Goal: Information Seeking & Learning: Understand process/instructions

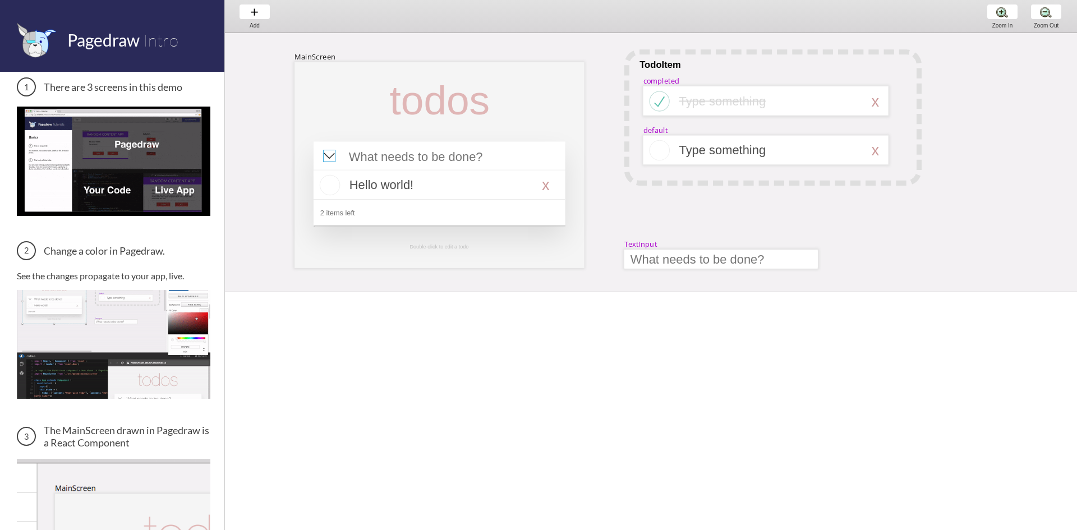
click at [334, 159] on div at bounding box center [329, 156] width 12 height 12
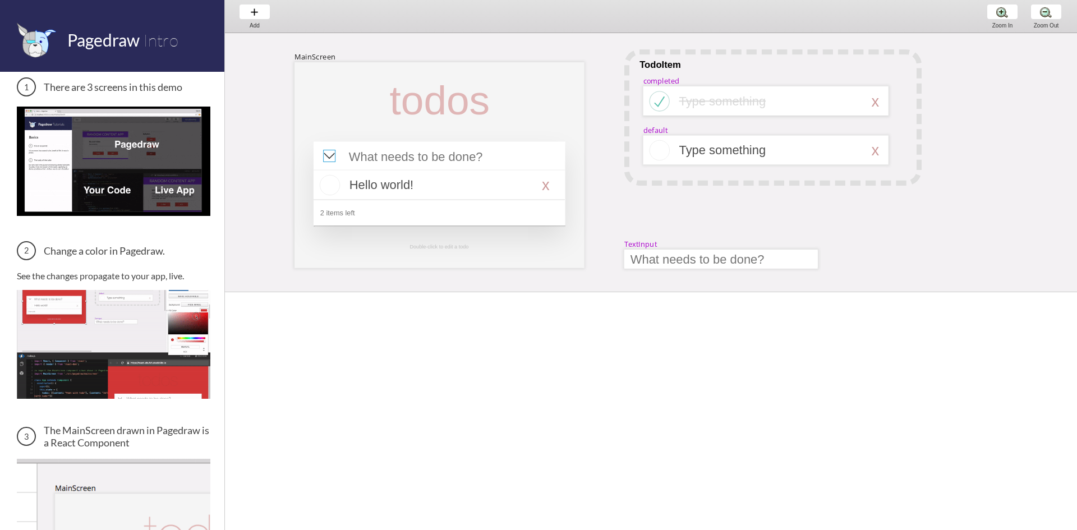
select select "8"
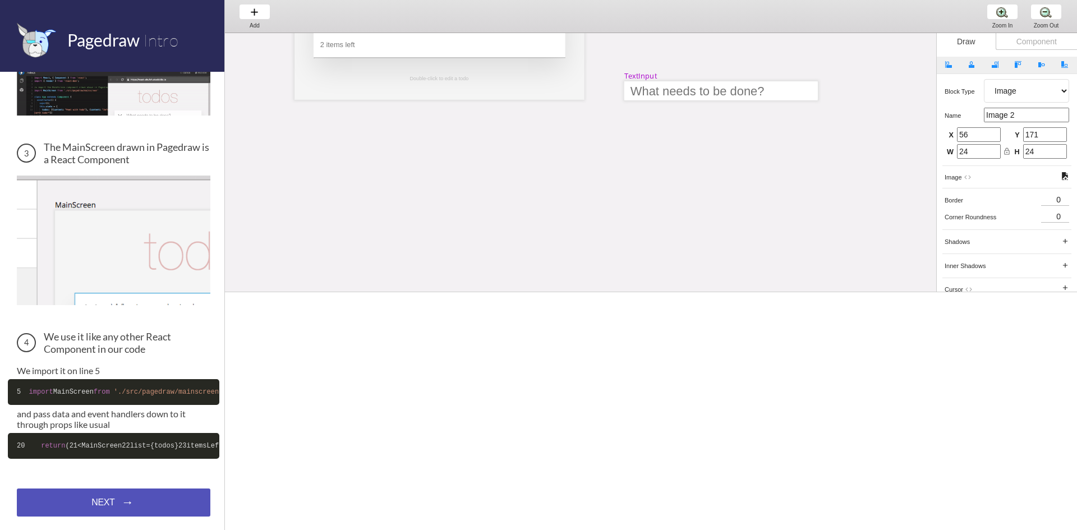
click at [95, 504] on div "NEXT → NEXT → NEXT →" at bounding box center [114, 503] width 194 height 28
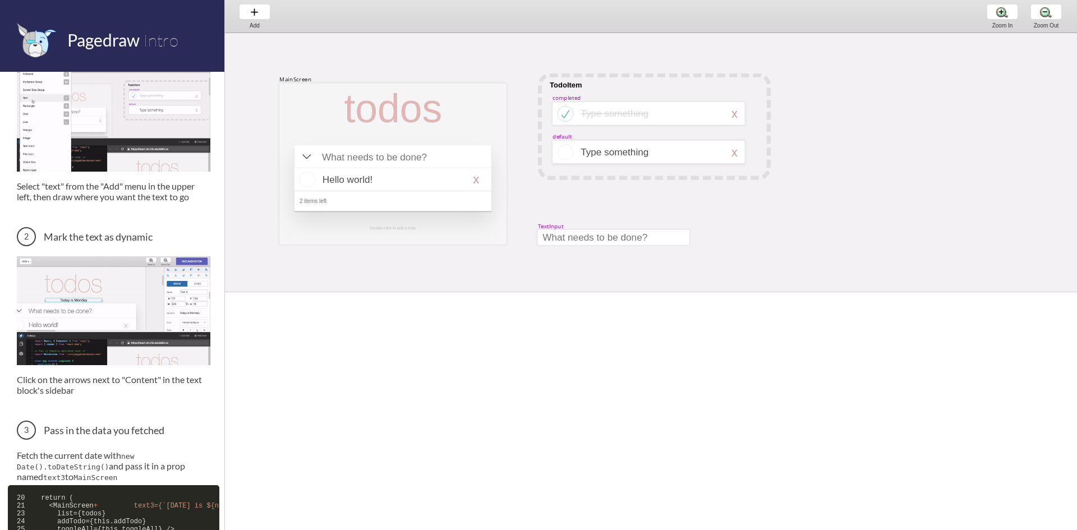
scroll to position [168, 0]
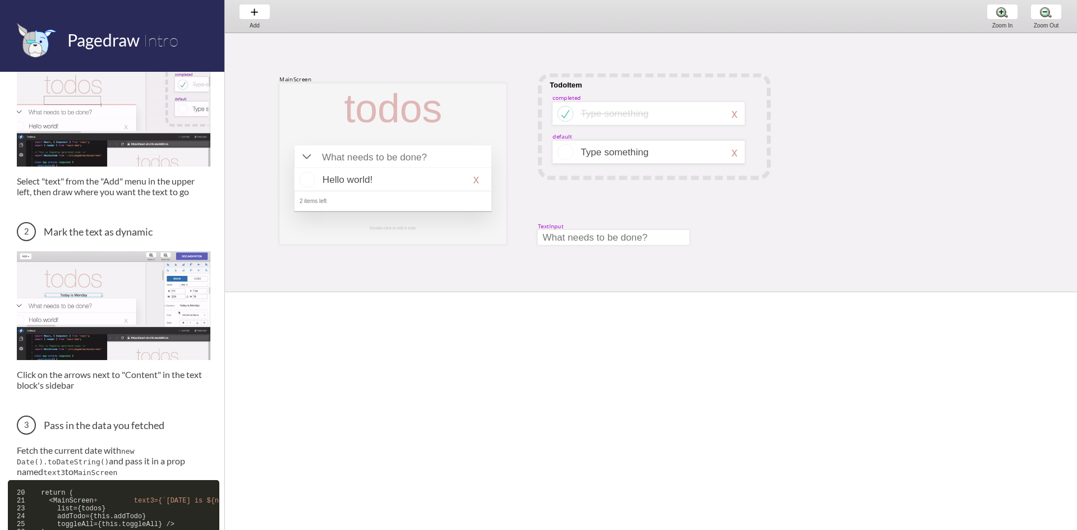
click at [110, 283] on img at bounding box center [114, 305] width 194 height 109
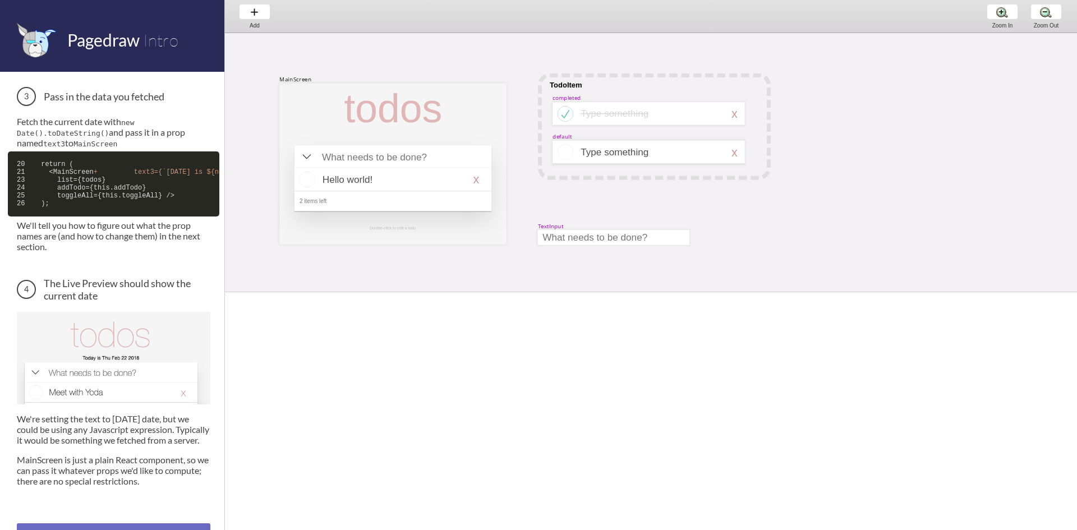
scroll to position [505, 0]
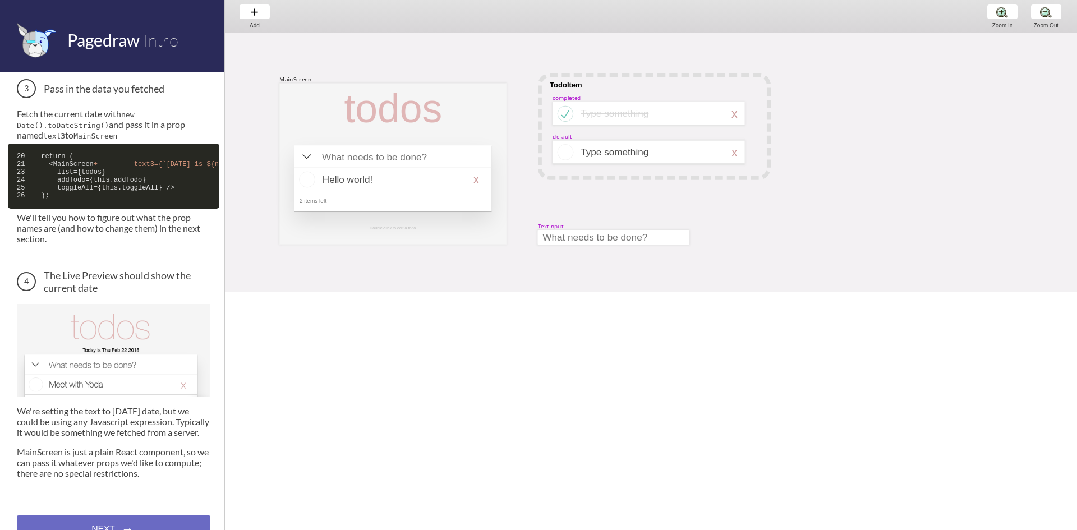
click at [113, 384] on img at bounding box center [114, 350] width 194 height 93
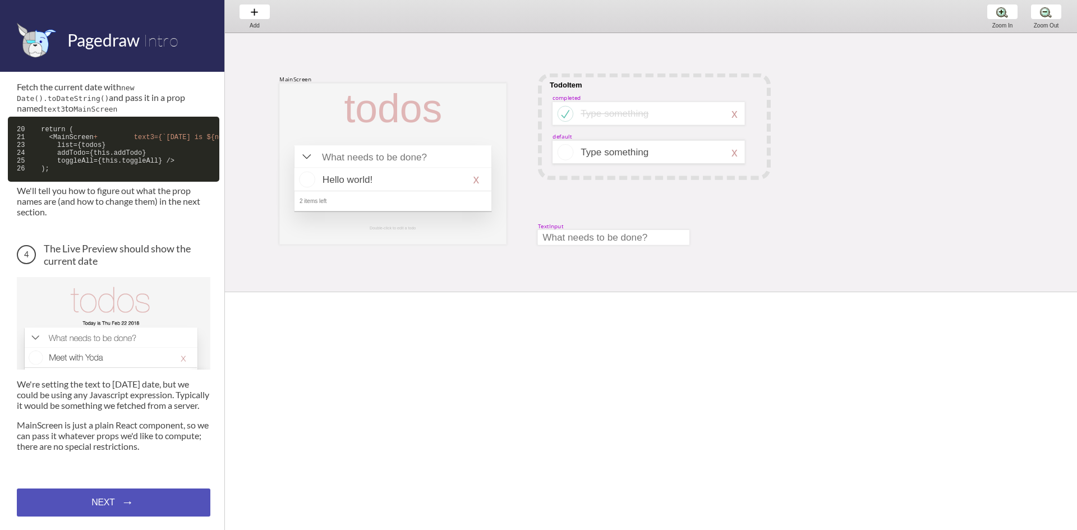
click at [96, 498] on div "NEXT → NEXT → NEXT →" at bounding box center [114, 503] width 194 height 28
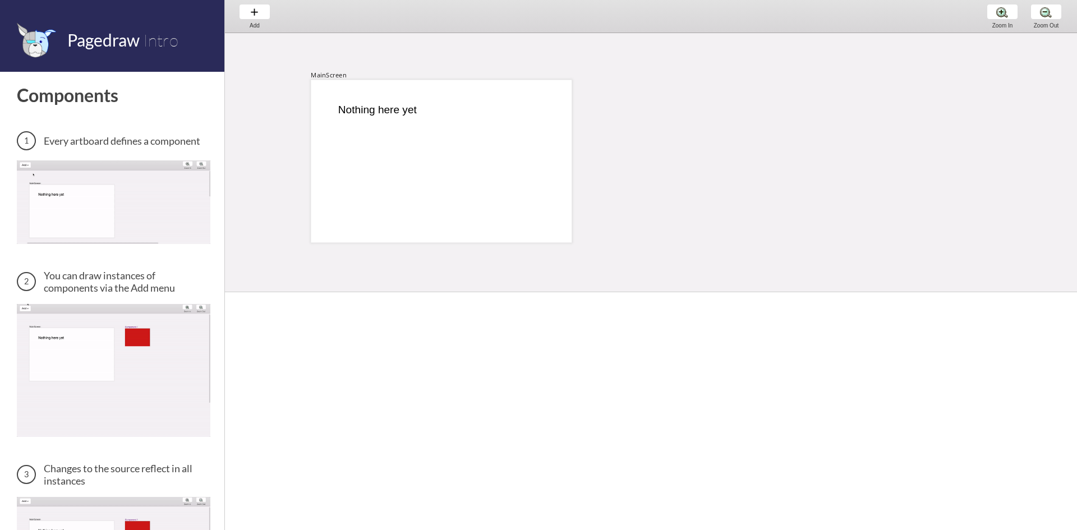
scroll to position [2, 0]
click at [532, 139] on div at bounding box center [441, 158] width 261 height 163
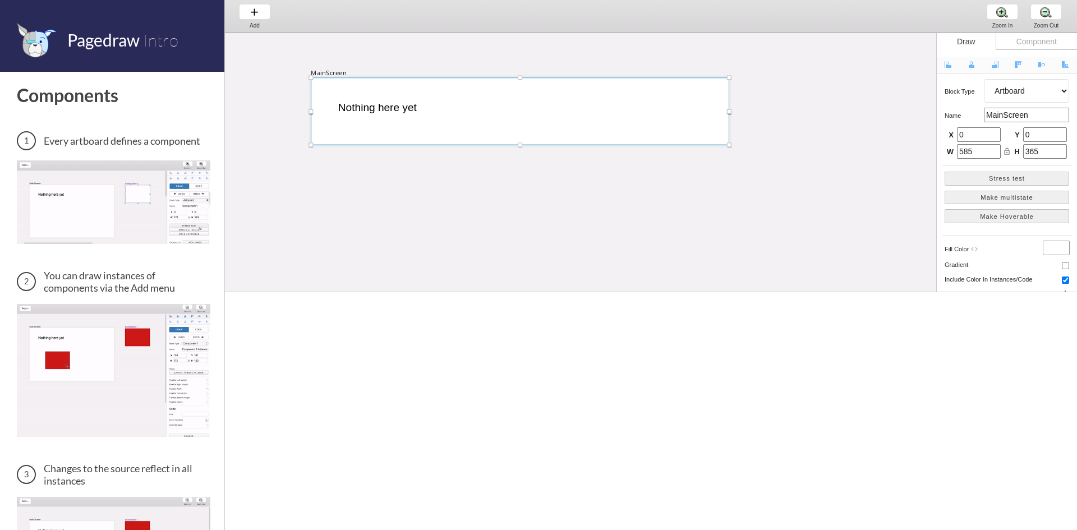
drag, startPoint x: 571, startPoint y: 242, endPoint x: 728, endPoint y: 147, distance: 183.8
click at [728, 147] on div at bounding box center [729, 144] width 4 height 4
type input "938"
type input "151"
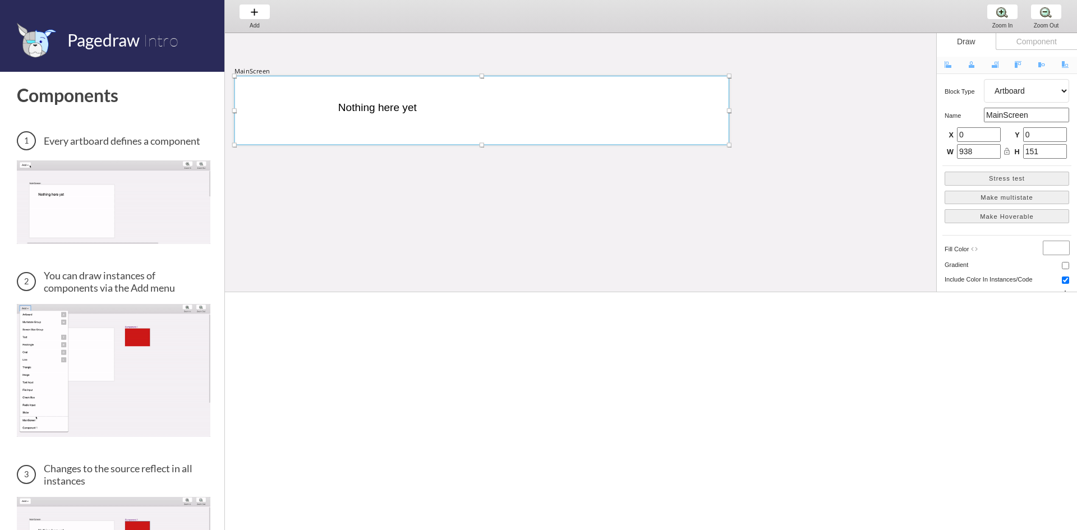
drag, startPoint x: 312, startPoint y: 76, endPoint x: 235, endPoint y: 75, distance: 76.9
click at [235, 75] on div at bounding box center [234, 75] width 4 height 4
type input "1110"
type input "155"
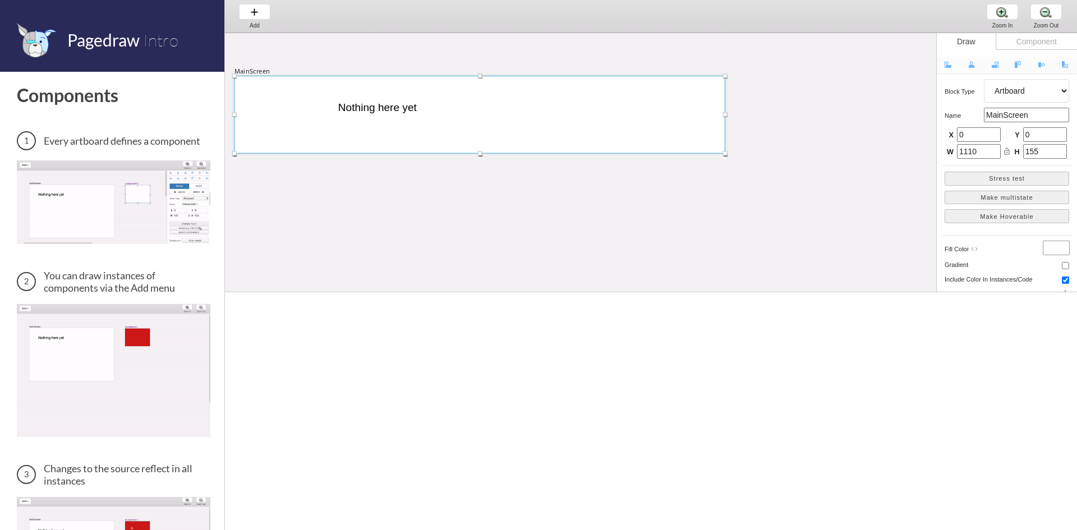
drag, startPoint x: 730, startPoint y: 146, endPoint x: 726, endPoint y: 154, distance: 9.3
click at [726, 154] on div at bounding box center [725, 153] width 4 height 4
type input "1101"
type input "174"
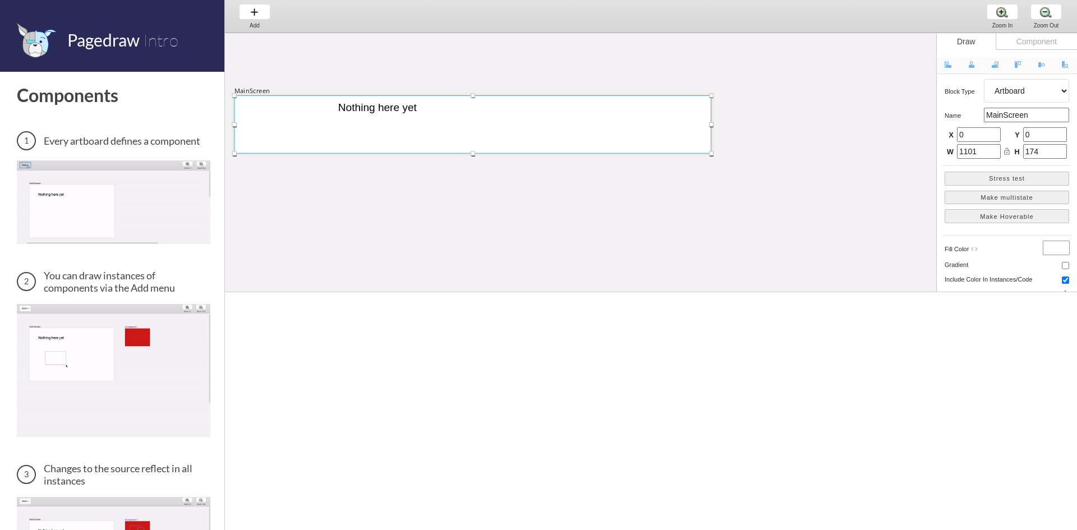
drag, startPoint x: 727, startPoint y: 77, endPoint x: 713, endPoint y: 97, distance: 24.1
click at [713, 97] on div at bounding box center [711, 95] width 4 height 4
type input "1070"
type input "130"
click at [710, 156] on div "MainScreen Nothing here yet" at bounding box center [896, 303] width 1343 height 544
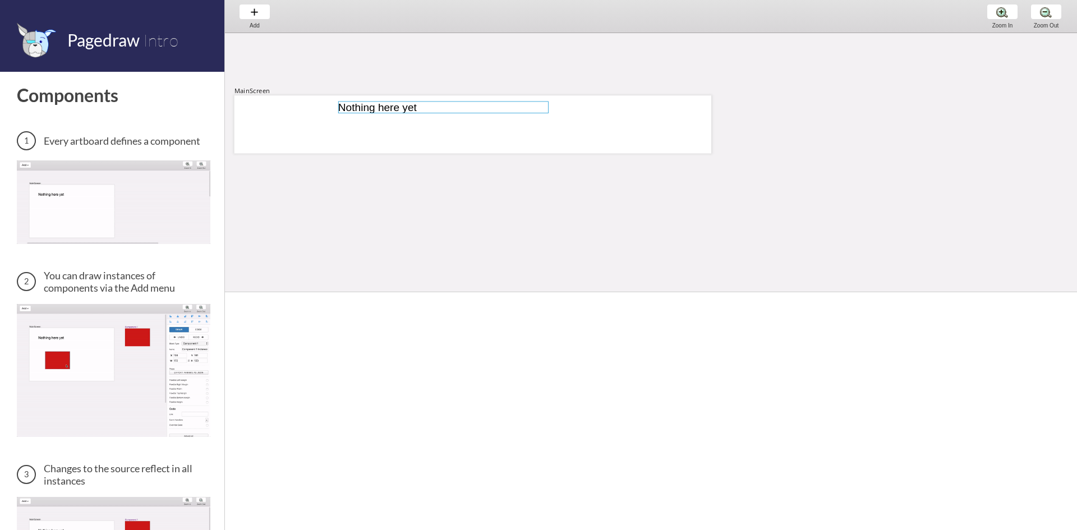
click at [477, 109] on div at bounding box center [443, 108] width 210 height 12
select select "3"
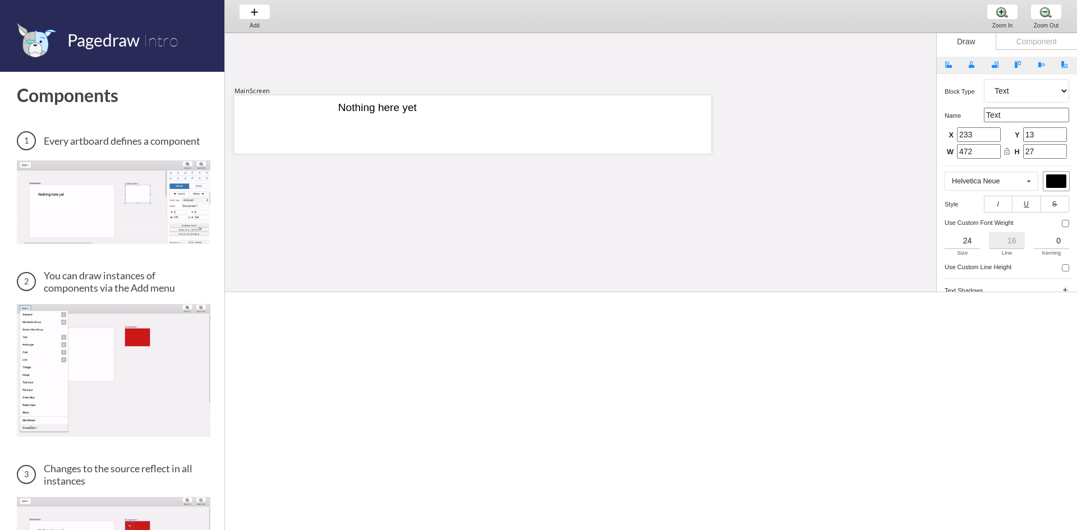
click at [473, 109] on div "Nothing here yet" at bounding box center [443, 108] width 210 height 12
click at [305, 115] on div at bounding box center [473, 124] width 477 height 58
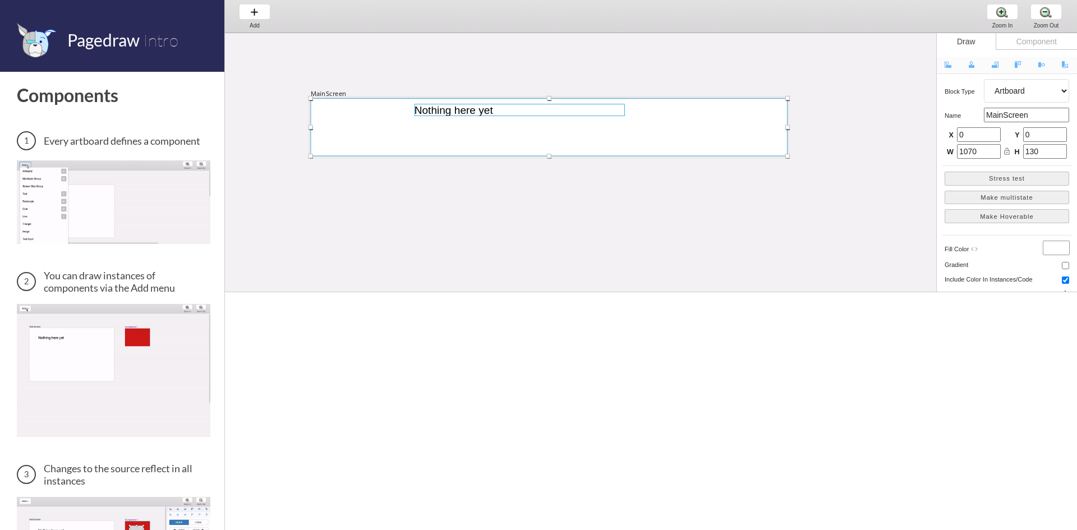
drag, startPoint x: 343, startPoint y: 108, endPoint x: 419, endPoint y: 111, distance: 76.3
click at [419, 111] on div at bounding box center [520, 110] width 210 height 12
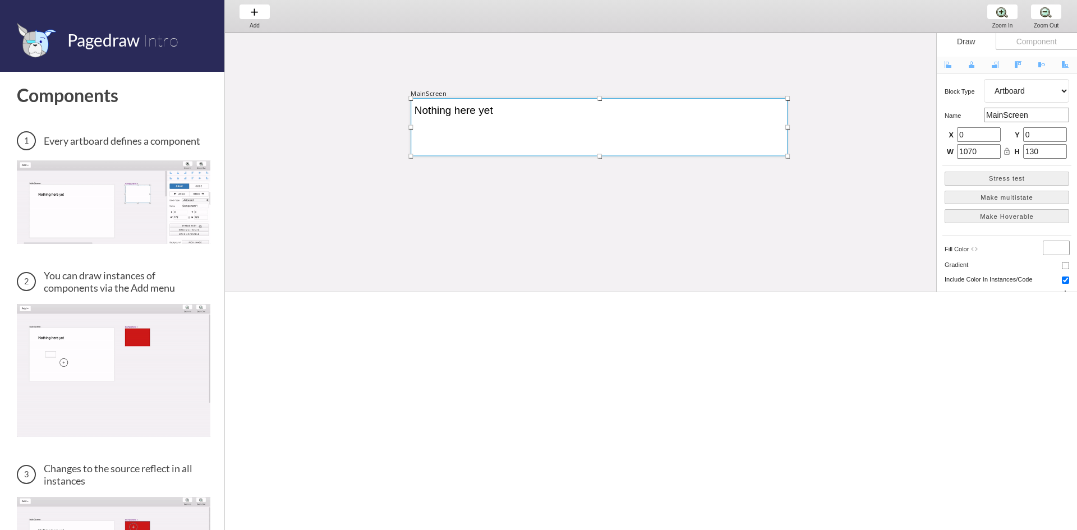
drag, startPoint x: 311, startPoint y: 127, endPoint x: 411, endPoint y: 127, distance: 100.4
click at [411, 127] on div at bounding box center [410, 127] width 4 height 4
drag, startPoint x: 787, startPoint y: 126, endPoint x: 763, endPoint y: 128, distance: 23.7
click at [763, 128] on div at bounding box center [764, 127] width 4 height 4
type input "792"
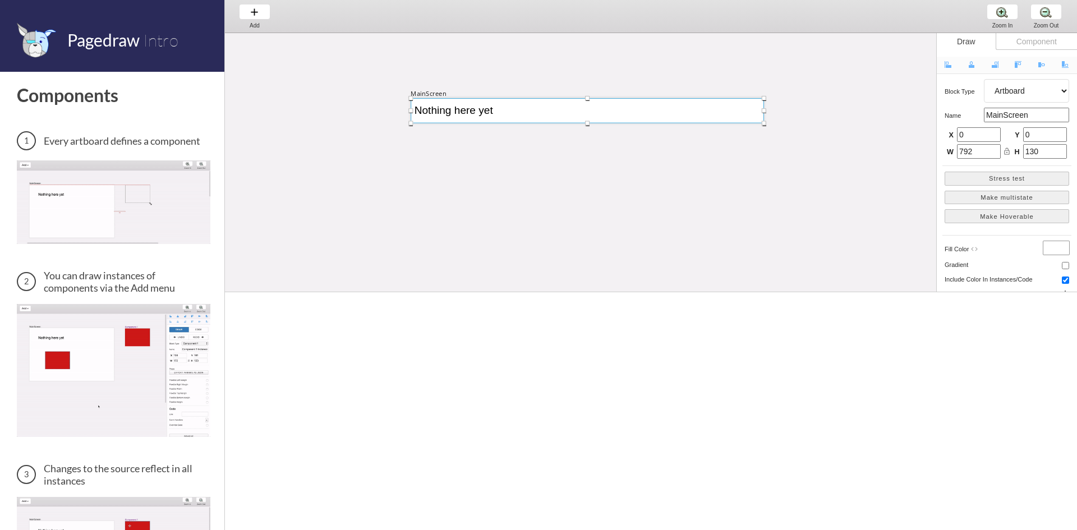
drag, startPoint x: 587, startPoint y: 155, endPoint x: 587, endPoint y: 122, distance: 33.1
click at [587, 122] on div at bounding box center [587, 123] width 4 height 4
type input "56"
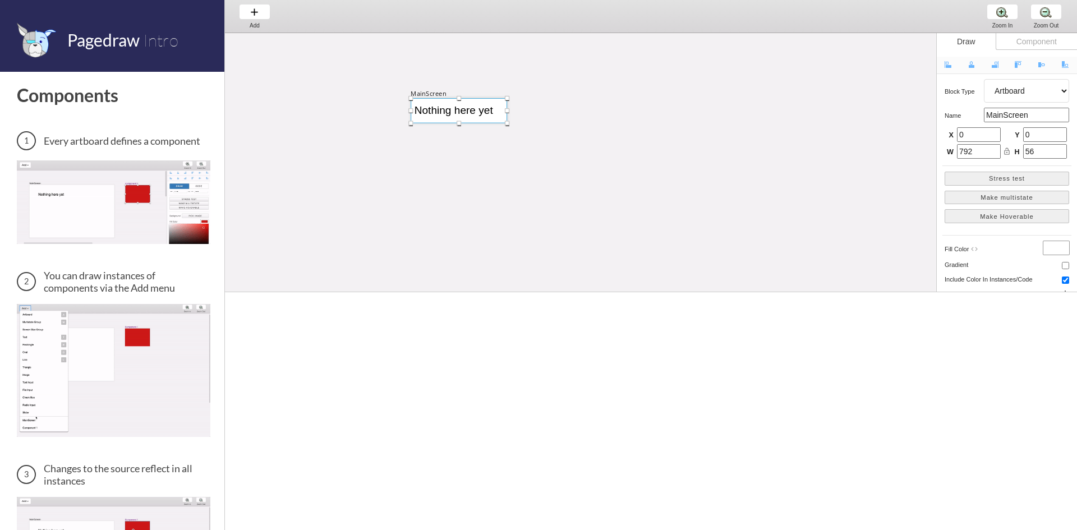
drag, startPoint x: 765, startPoint y: 110, endPoint x: 508, endPoint y: 116, distance: 256.5
click at [508, 116] on div "MainScreen Nothing here yet" at bounding box center [853, 287] width 1256 height 513
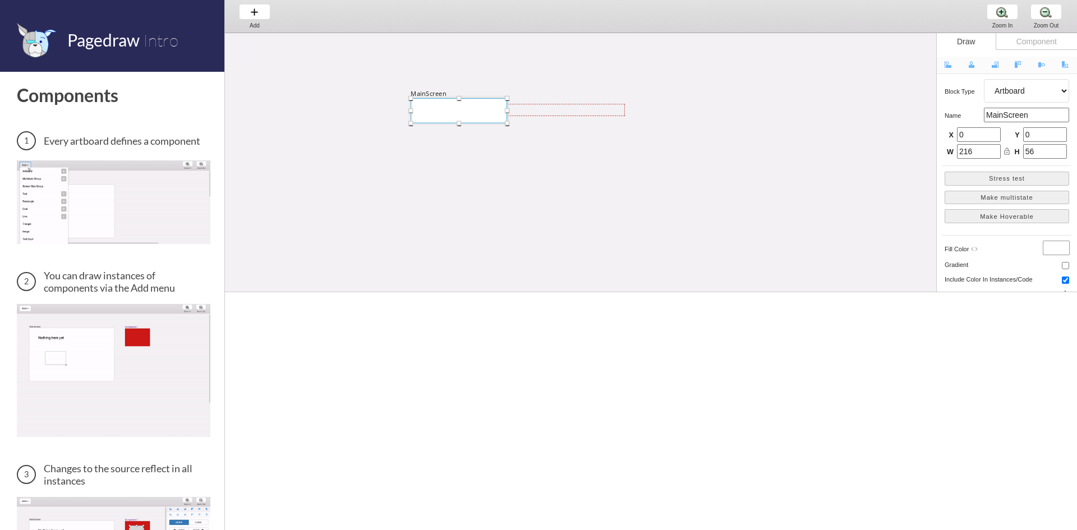
click at [491, 112] on div at bounding box center [459, 110] width 96 height 25
drag, startPoint x: 509, startPoint y: 112, endPoint x: 574, endPoint y: 112, distance: 65.1
click at [574, 112] on div at bounding box center [572, 110] width 4 height 4
type input "362"
click at [572, 114] on div at bounding box center [520, 110] width 210 height 12
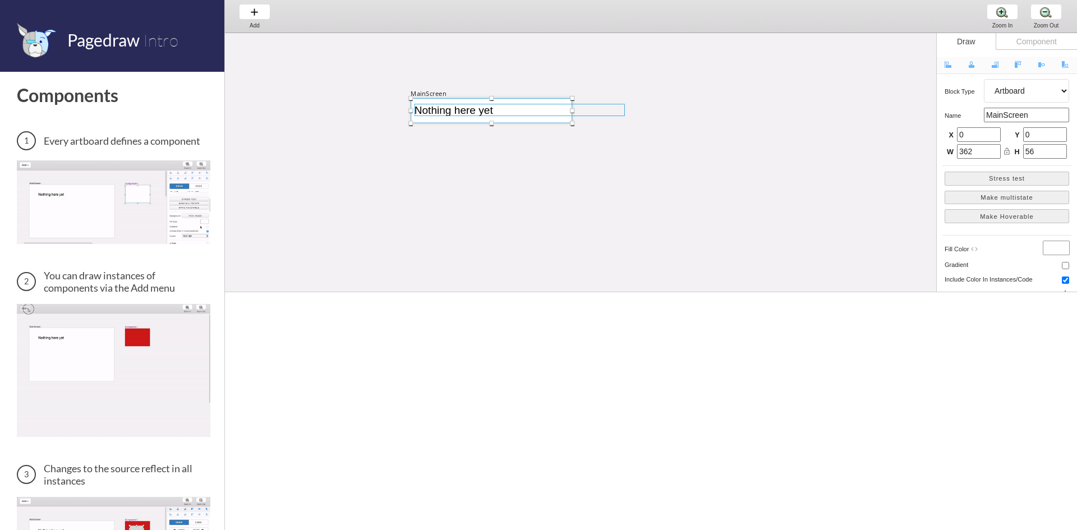
select select "3"
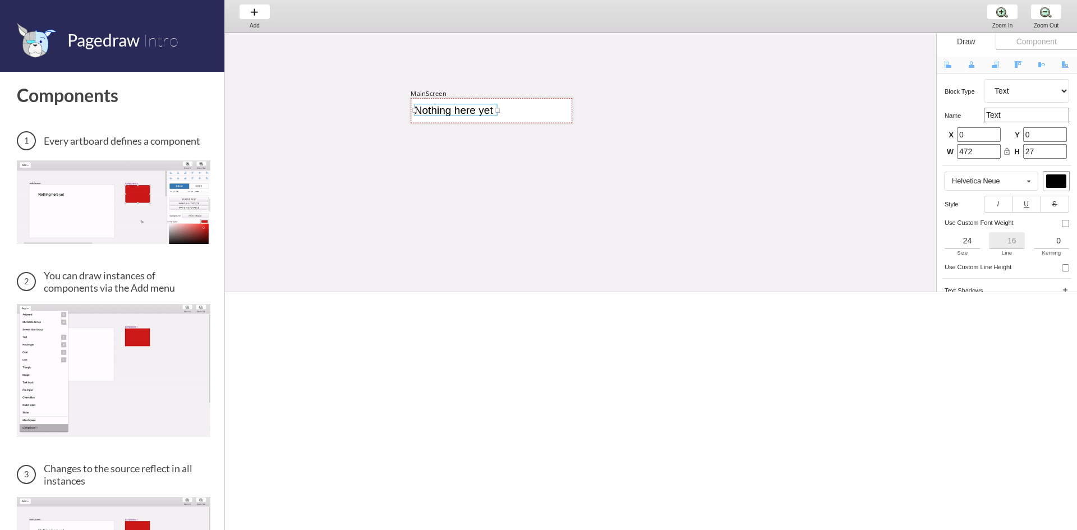
drag, startPoint x: 626, startPoint y: 109, endPoint x: 498, endPoint y: 111, distance: 127.9
click at [498, 111] on div at bounding box center [497, 110] width 4 height 4
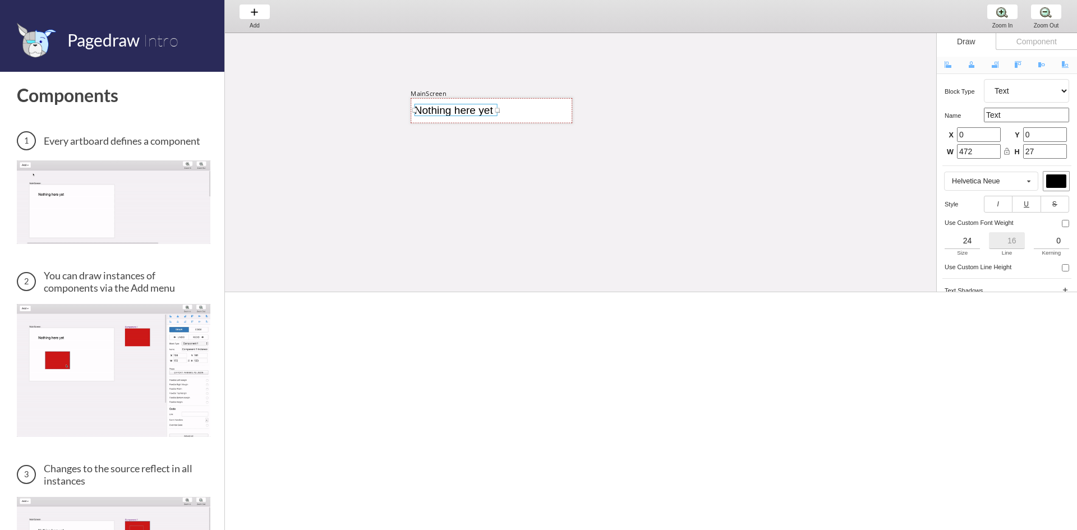
type input "8"
type input "13"
type input "186"
click at [668, 127] on div "MainScreen Nothing here yet" at bounding box center [826, 287] width 1203 height 513
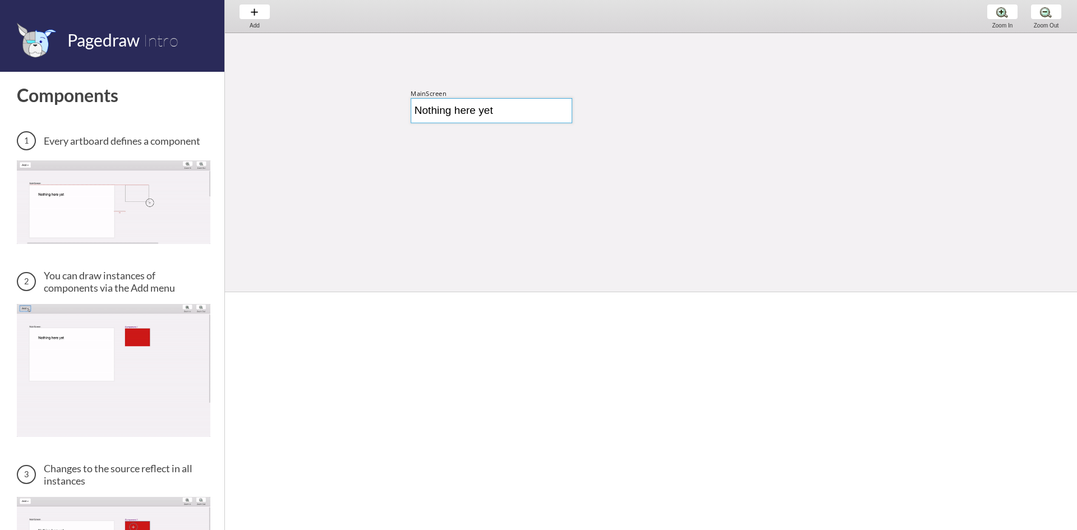
click at [530, 105] on div at bounding box center [492, 110] width 162 height 25
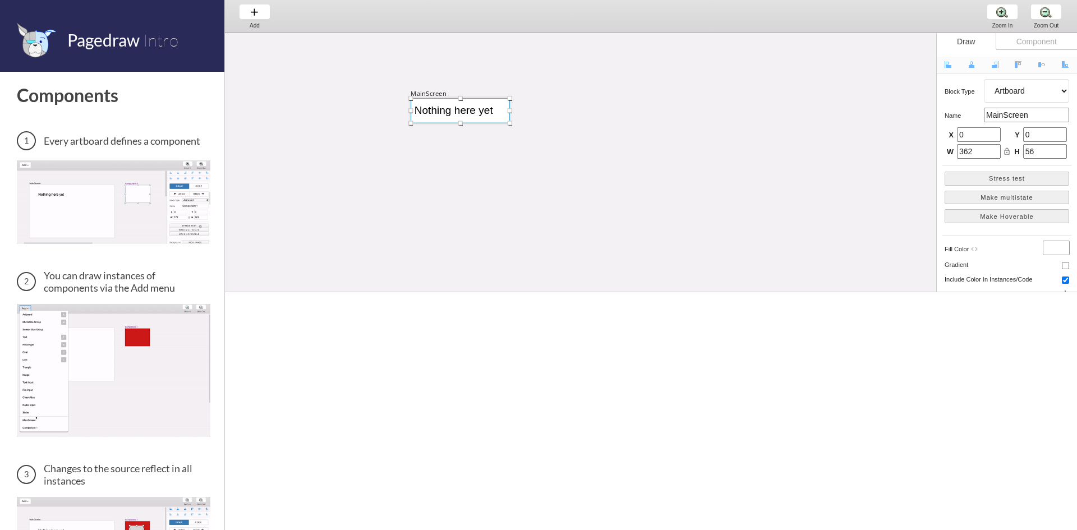
drag, startPoint x: 574, startPoint y: 109, endPoint x: 512, endPoint y: 111, distance: 62.3
click at [512, 111] on div at bounding box center [510, 110] width 4 height 4
type input "222"
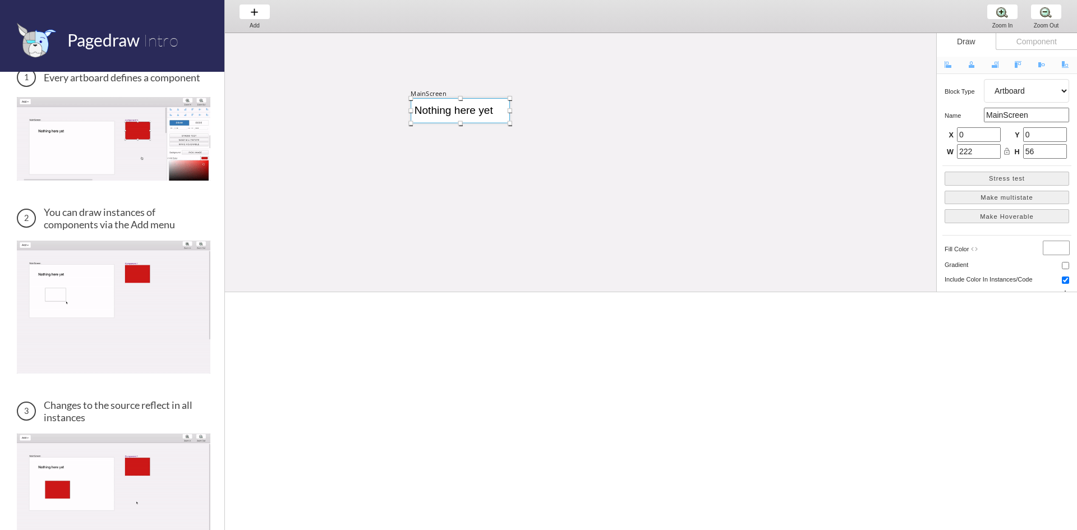
scroll to position [168, 0]
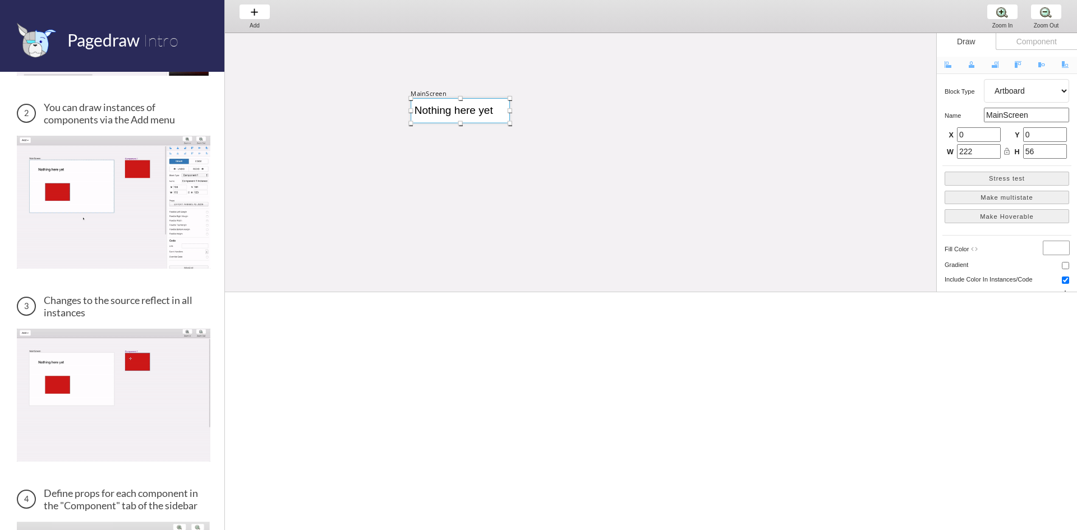
click at [117, 230] on img at bounding box center [114, 202] width 194 height 133
click at [134, 374] on img at bounding box center [114, 395] width 194 height 133
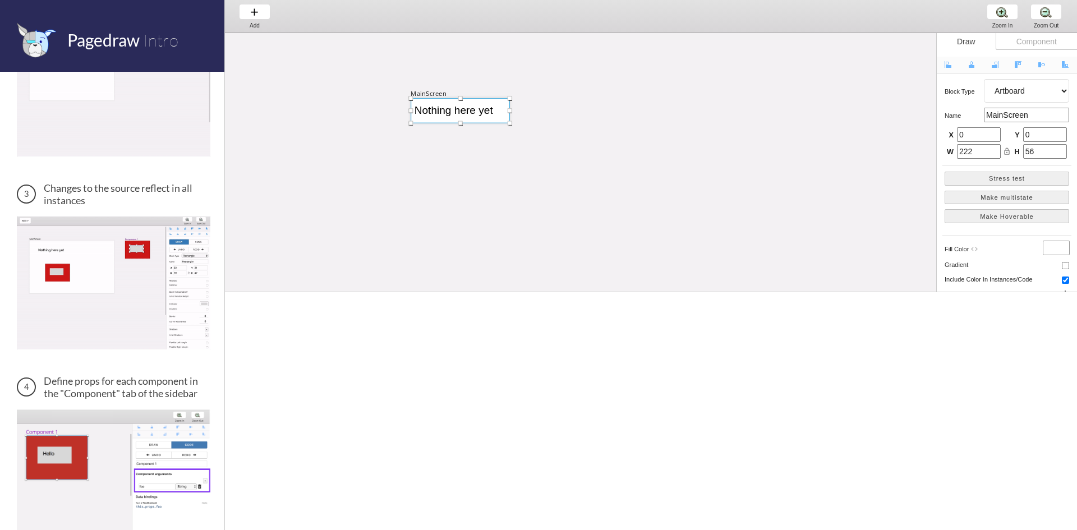
click at [99, 440] on img at bounding box center [114, 473] width 194 height 126
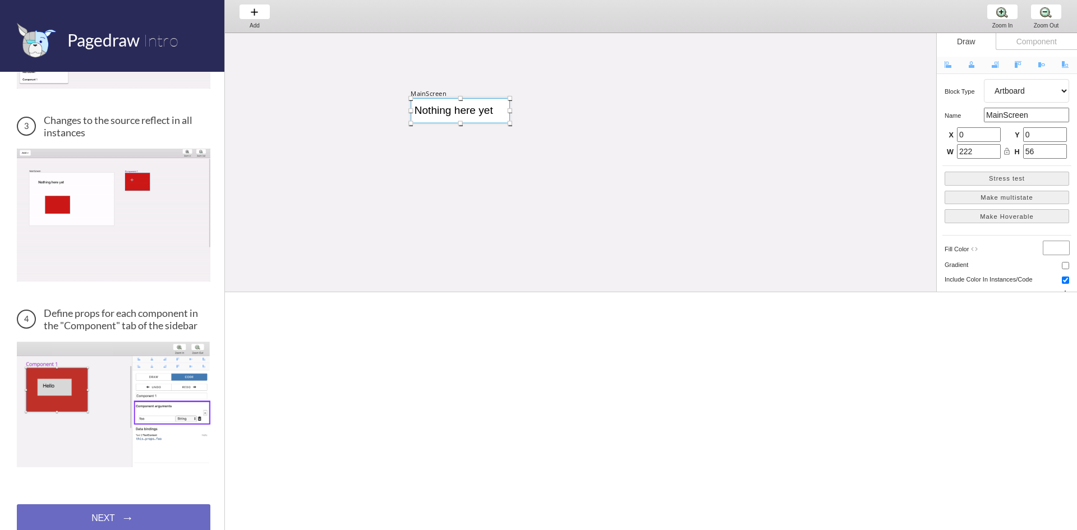
scroll to position [349, 0]
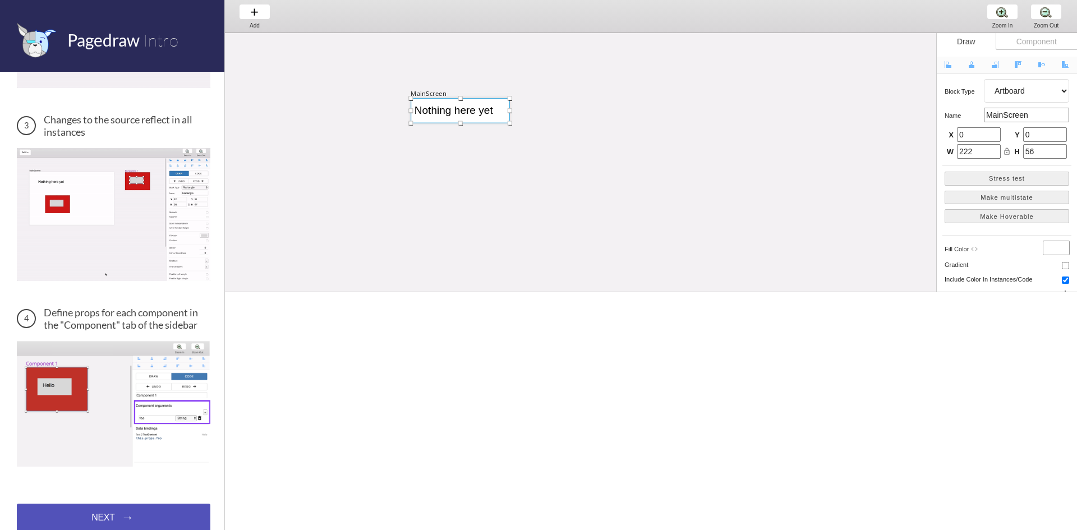
click at [96, 508] on div "NEXT → NEXT → NEXT →" at bounding box center [114, 518] width 194 height 28
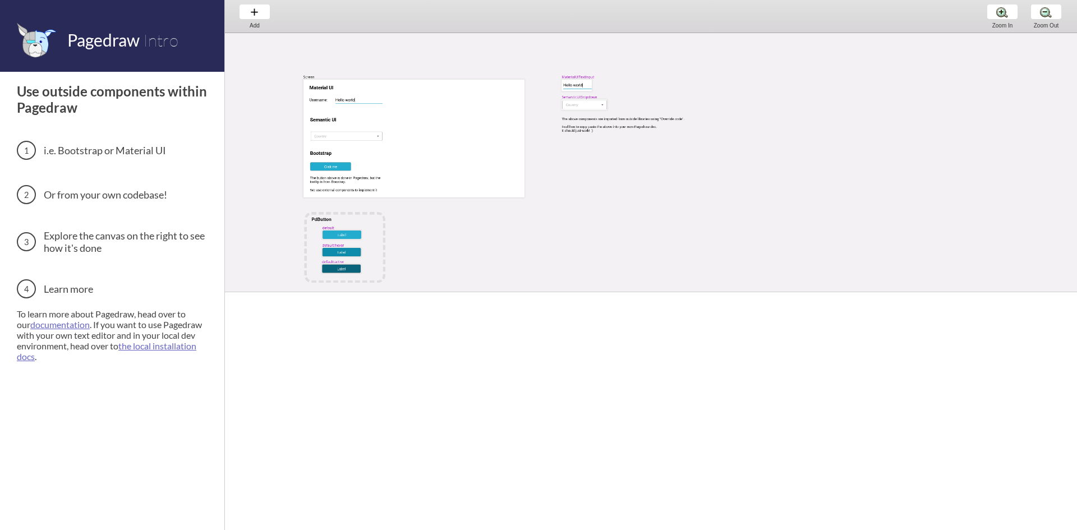
scroll to position [22, 0]
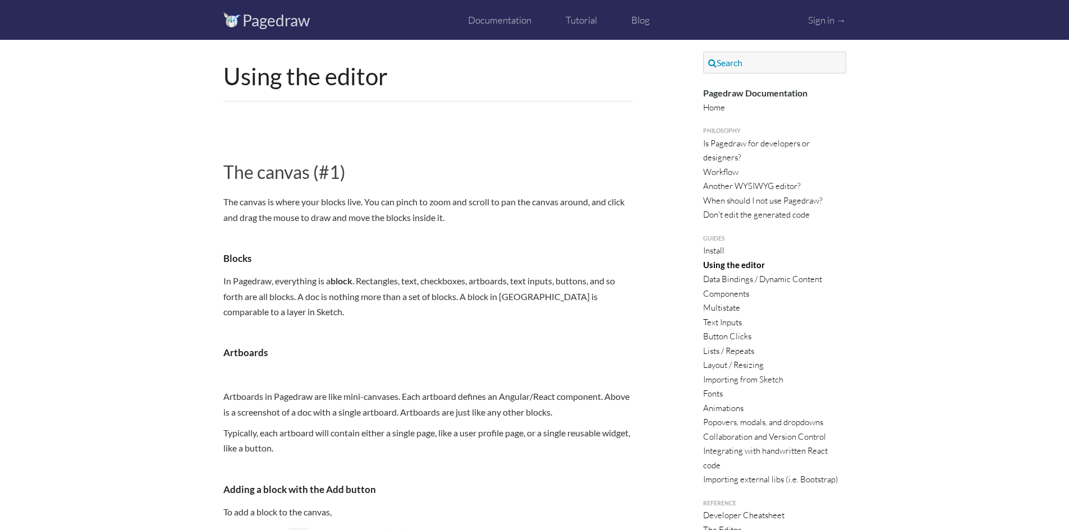
click at [517, 26] on div "Documentation Tutorial Blog" at bounding box center [559, 21] width 182 height 17
click at [517, 24] on link "Documentation" at bounding box center [499, 20] width 63 height 12
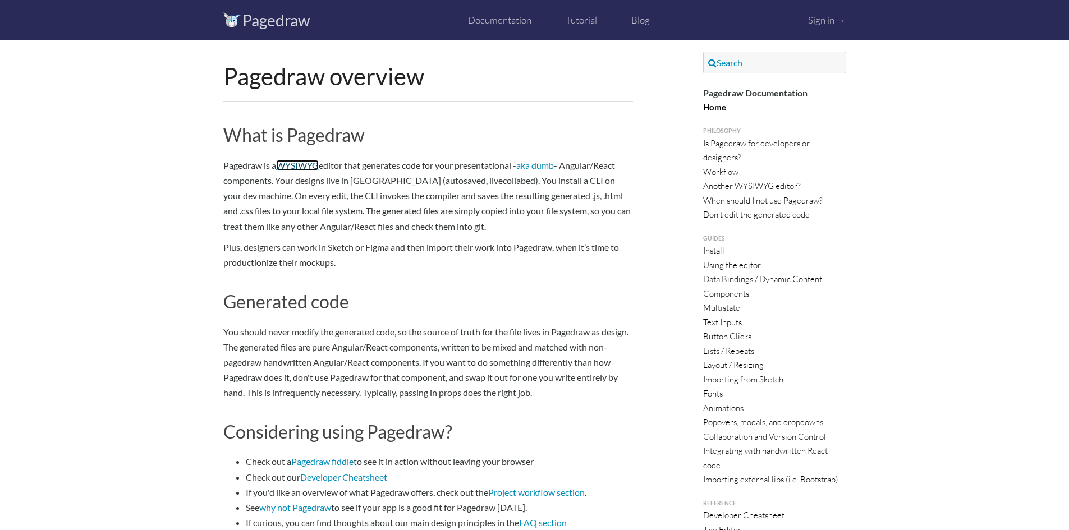
click at [296, 168] on link "WYSIWYG" at bounding box center [297, 165] width 43 height 11
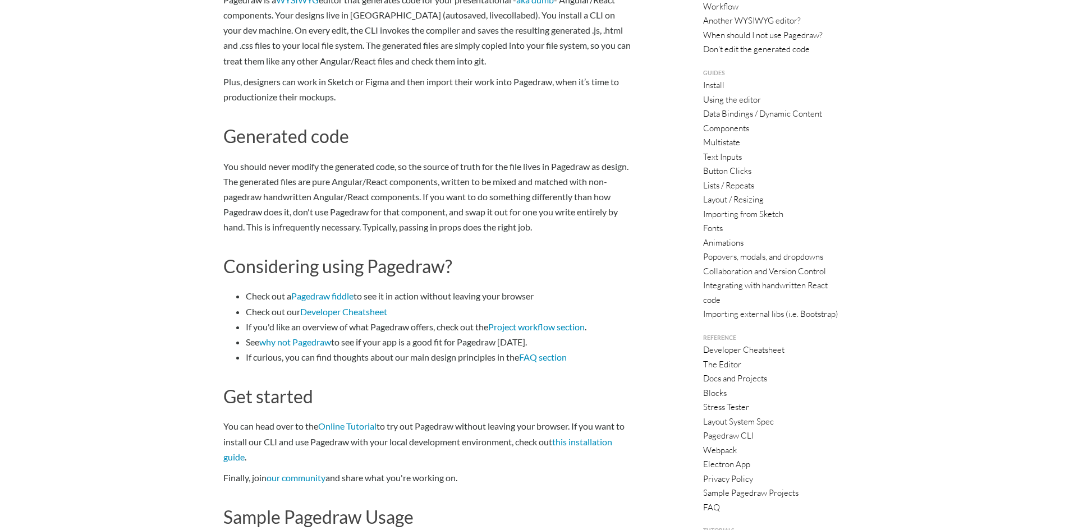
scroll to position [168, 0]
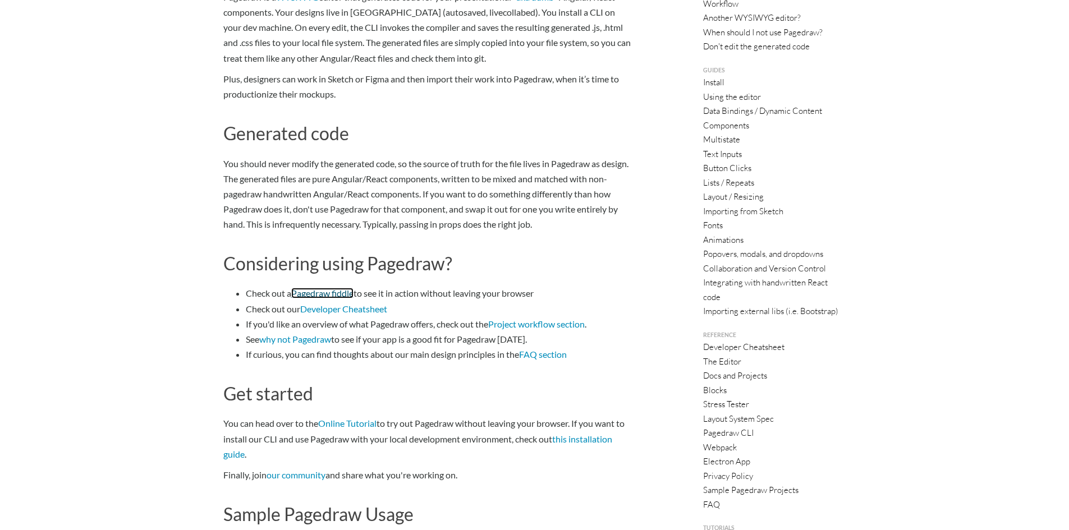
click at [314, 295] on link "Pagedraw fiddle" at bounding box center [322, 293] width 62 height 11
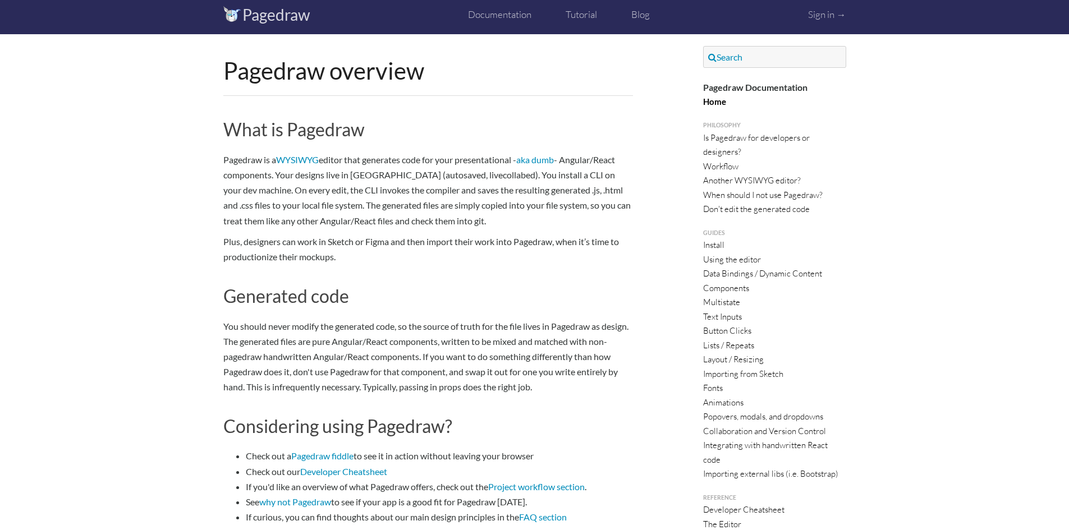
scroll to position [0, 0]
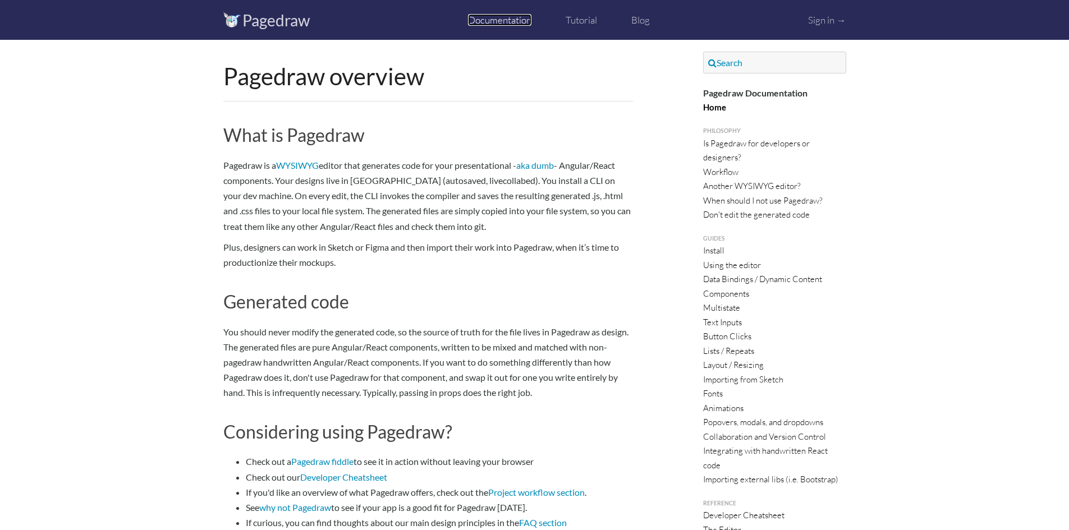
click at [485, 20] on link "Documentation" at bounding box center [499, 20] width 63 height 12
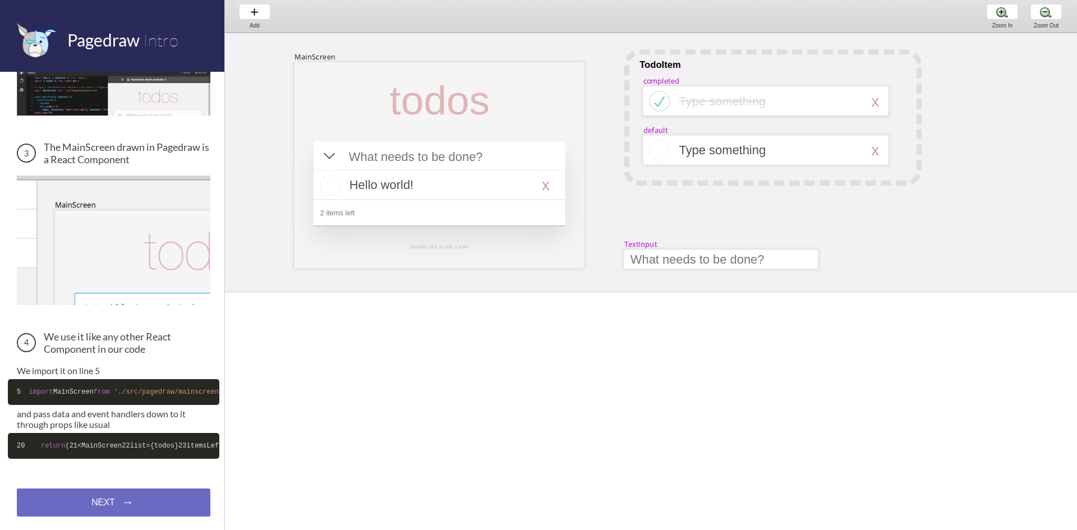
scroll to position [352, 0]
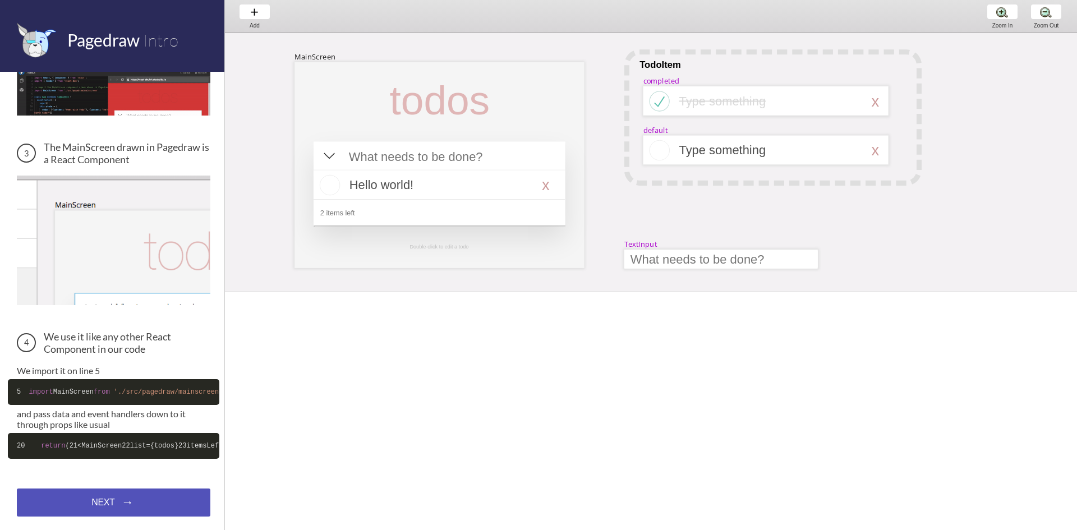
click at [104, 505] on div "NEXT → NEXT → NEXT →" at bounding box center [114, 503] width 194 height 28
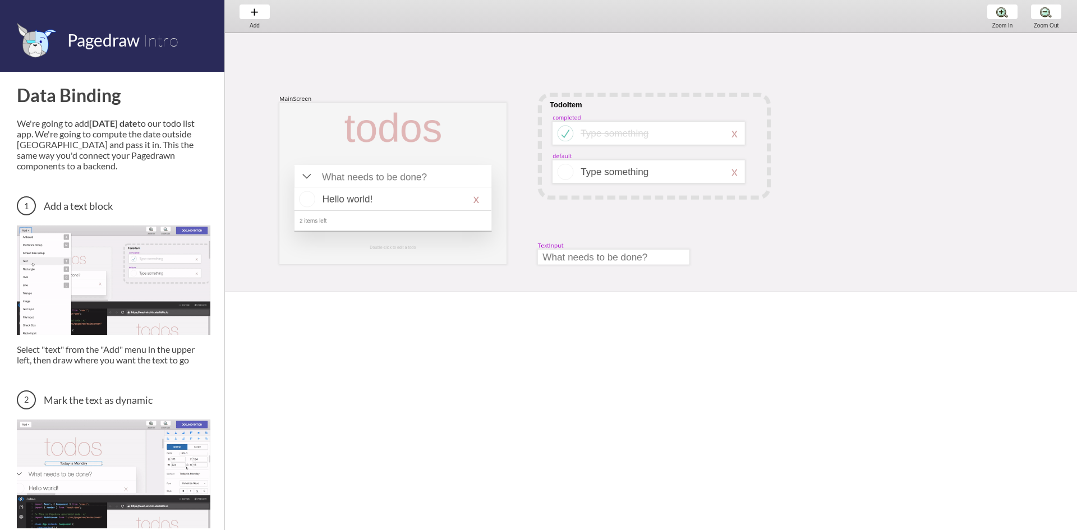
scroll to position [20, 0]
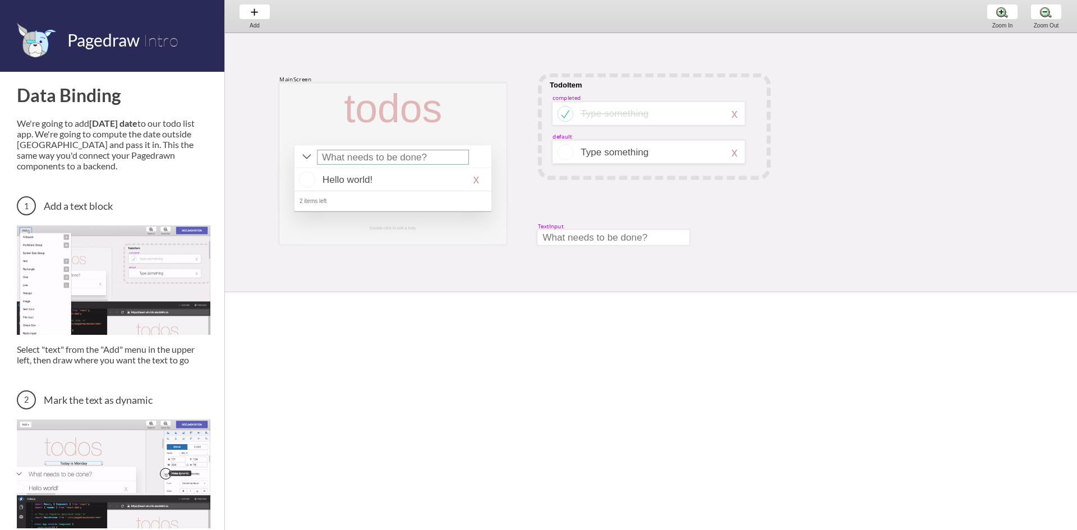
click at [348, 161] on div at bounding box center [392, 157] width 151 height 15
select select "15"
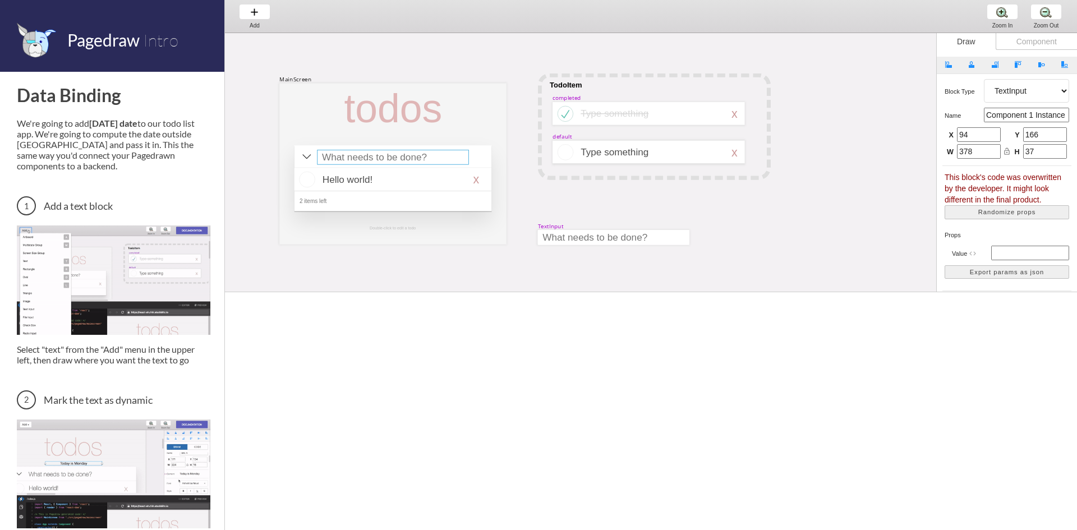
click at [348, 161] on div at bounding box center [392, 157] width 151 height 15
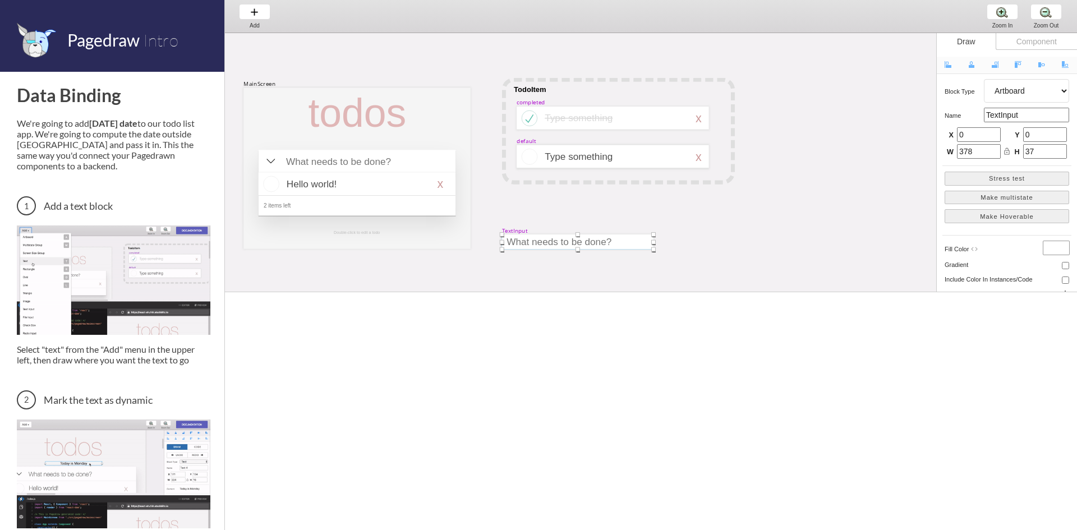
scroll to position [0, 36]
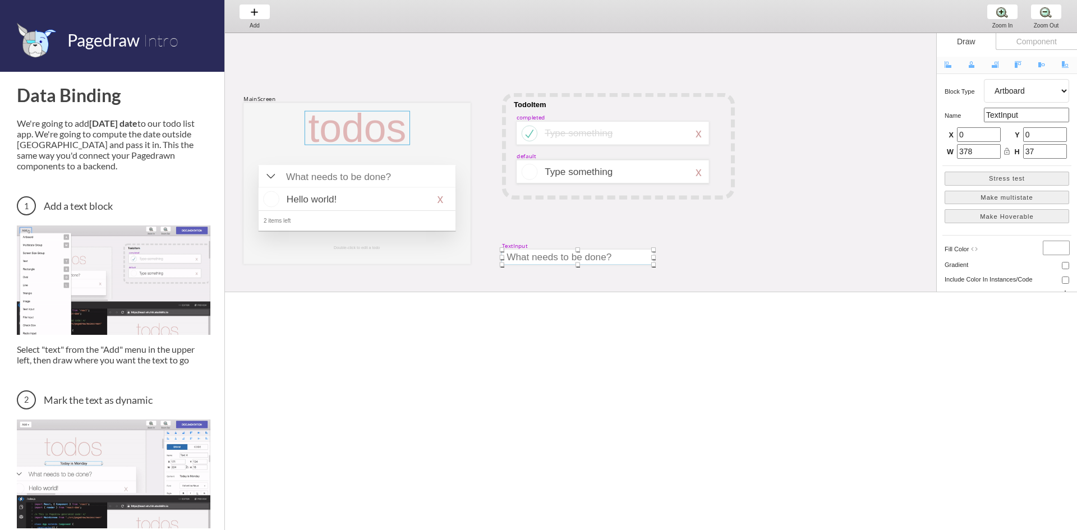
click at [394, 135] on div at bounding box center [357, 128] width 105 height 34
select select "3"
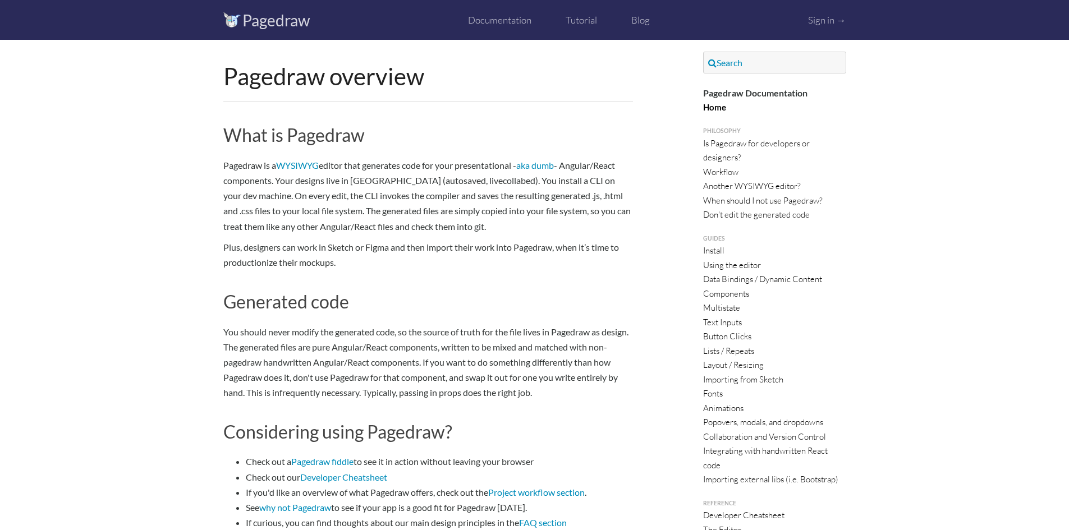
scroll to position [56, 0]
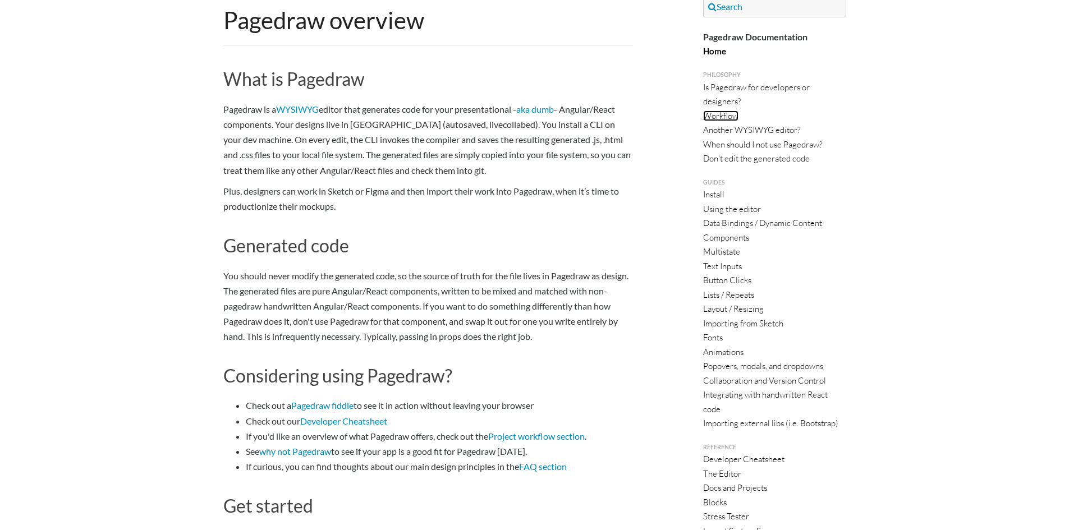
click at [721, 115] on link "Workflow" at bounding box center [720, 116] width 35 height 11
